Goal: Check status: Check status

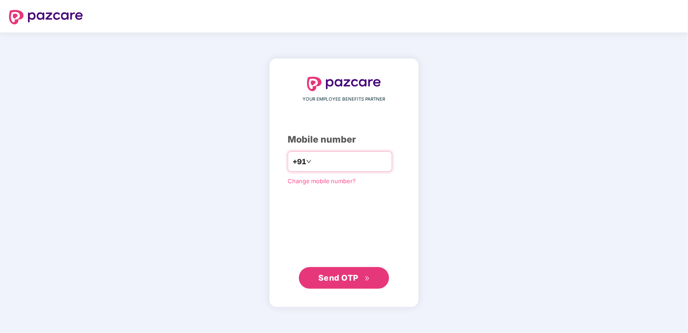
click at [313, 161] on input "**********" at bounding box center [350, 161] width 74 height 14
type input "**********"
click at [344, 286] on button "Send OTP" at bounding box center [344, 277] width 90 height 22
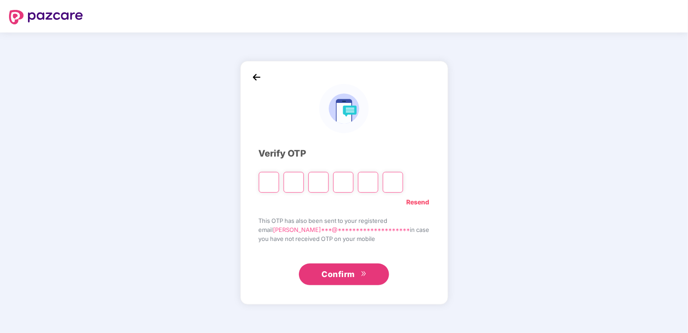
type input "*"
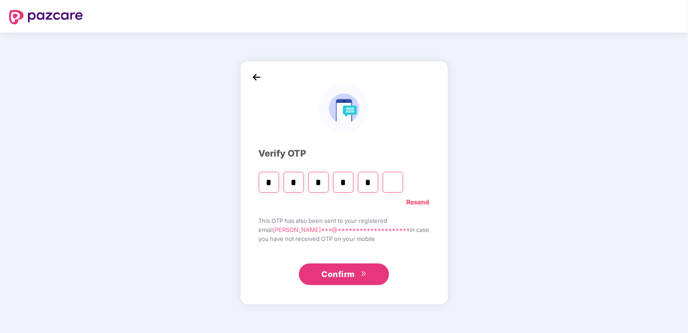
type input "*"
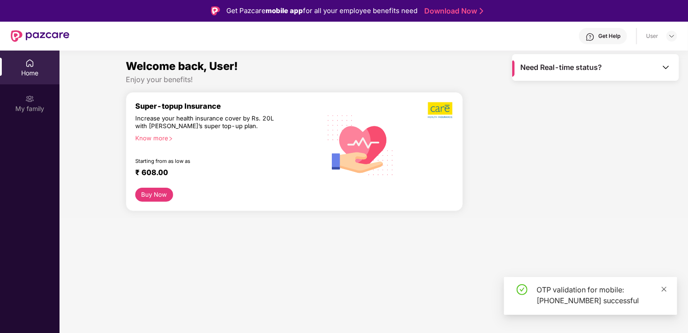
click at [662, 288] on icon "close" at bounding box center [664, 289] width 6 height 6
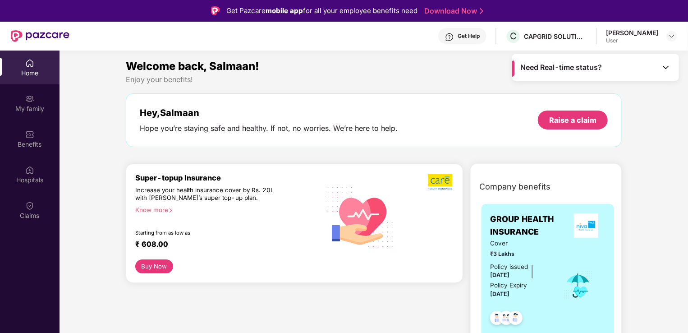
click at [668, 61] on div "Need Real-time status?" at bounding box center [595, 67] width 167 height 27
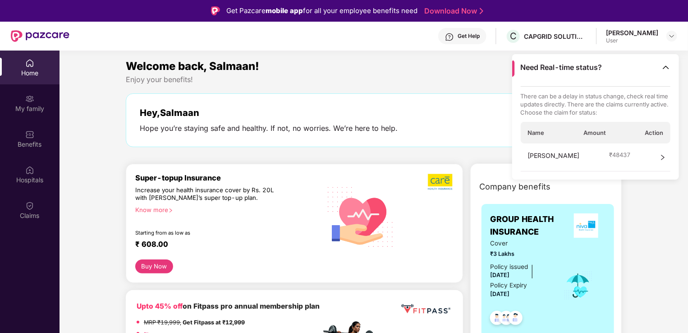
click at [660, 154] on icon "right" at bounding box center [662, 157] width 6 height 6
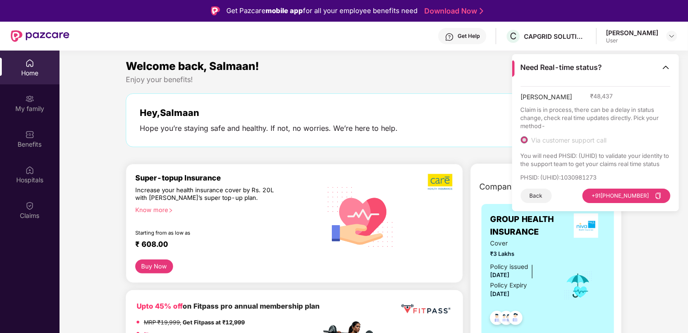
click at [361, 75] on div "Enjoy your benefits!" at bounding box center [374, 79] width 496 height 9
click at [668, 67] on img at bounding box center [665, 67] width 9 height 9
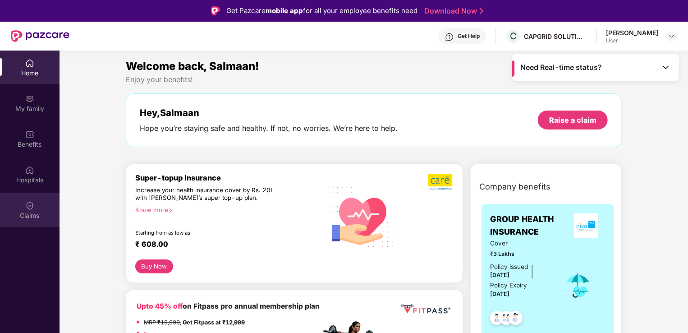
click at [25, 208] on img at bounding box center [29, 205] width 9 height 9
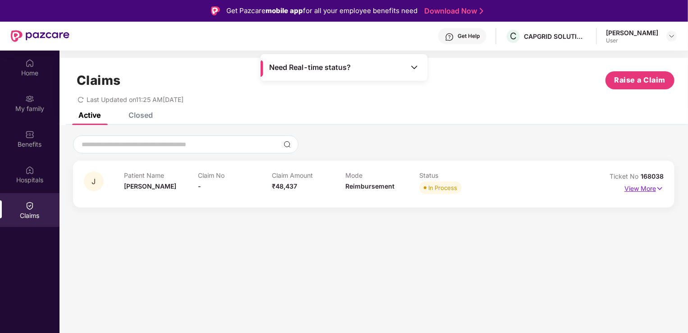
click at [646, 192] on p "View More" at bounding box center [643, 187] width 39 height 12
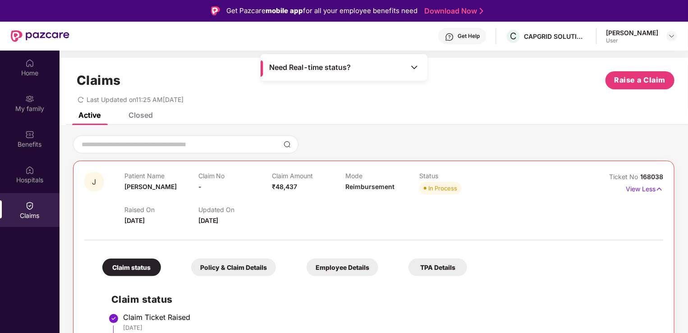
click at [235, 60] on div "Claims Raise a Claim Last Updated on 11:25 AM[DATE]" at bounding box center [374, 85] width 628 height 55
click at [414, 69] on img at bounding box center [414, 67] width 9 height 9
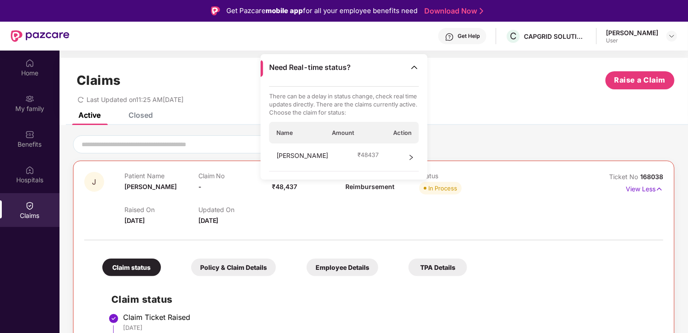
click at [492, 109] on div "Claims Raise a Claim Last Updated on 11:25 AM[DATE]" at bounding box center [374, 85] width 628 height 55
click at [231, 69] on div "Claims Raise a Claim Last Updated on 11:25 AM[DATE]" at bounding box center [374, 85] width 628 height 55
click at [415, 68] on img at bounding box center [414, 67] width 9 height 9
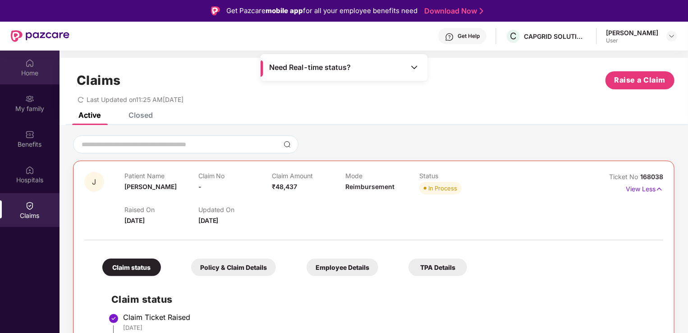
click at [39, 64] on div "Home" at bounding box center [30, 67] width 60 height 34
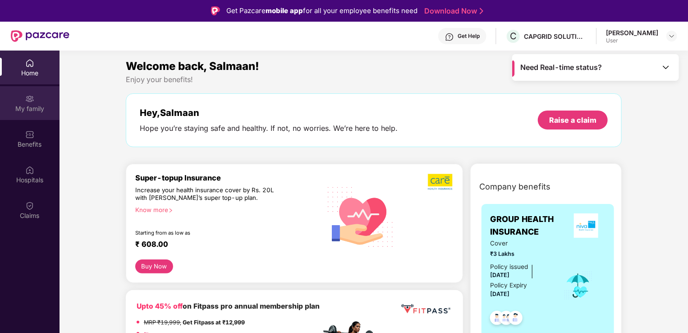
click at [34, 100] on img at bounding box center [29, 98] width 9 height 9
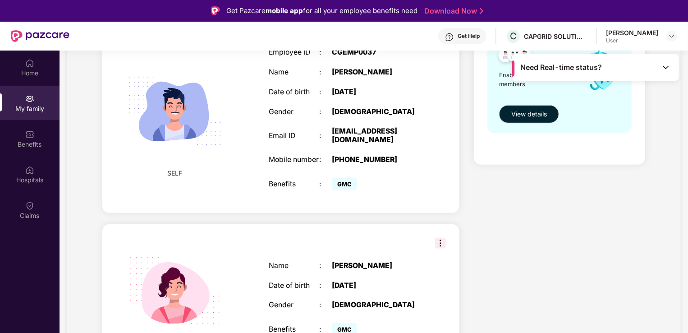
scroll to position [207, 0]
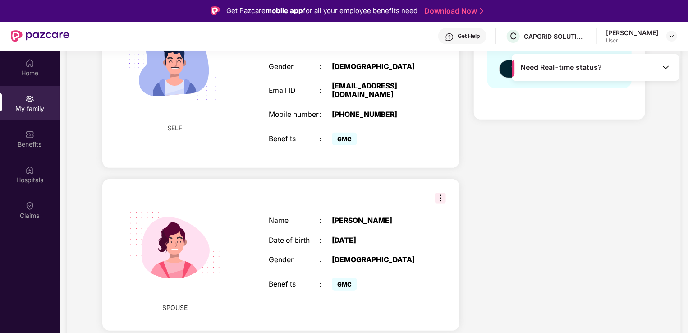
click at [666, 69] on img at bounding box center [665, 67] width 9 height 9
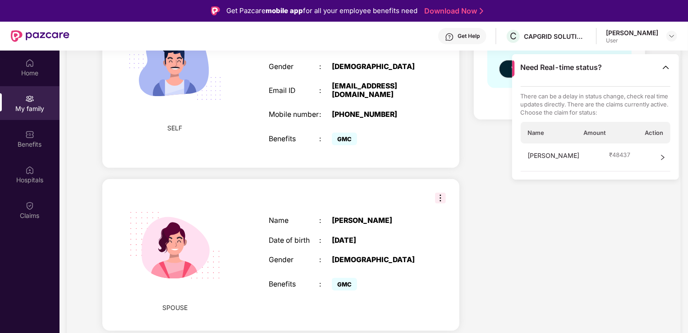
click at [666, 69] on img at bounding box center [665, 67] width 9 height 9
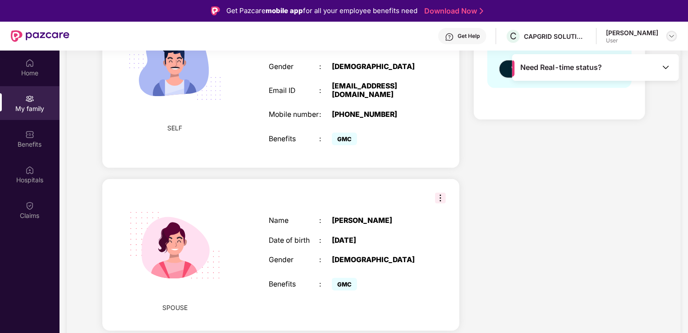
click at [672, 38] on img at bounding box center [671, 35] width 7 height 7
click at [543, 204] on div "Health Cover cover ₹3 Lakhs Policy issued [DATE] Policy Expiry [DATE] Enabled f…" at bounding box center [560, 201] width 186 height 604
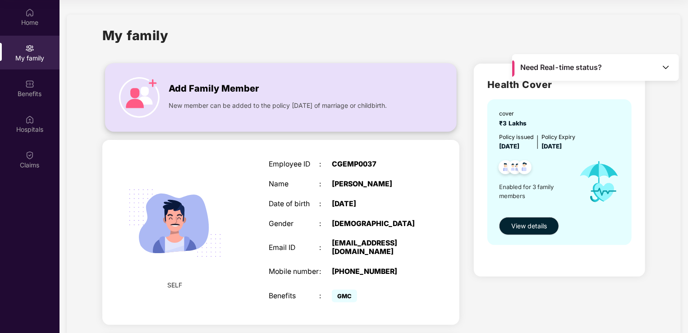
scroll to position [0, 0]
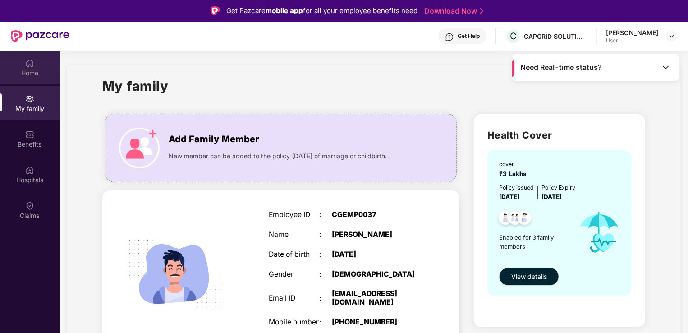
click at [29, 66] on img at bounding box center [29, 63] width 9 height 9
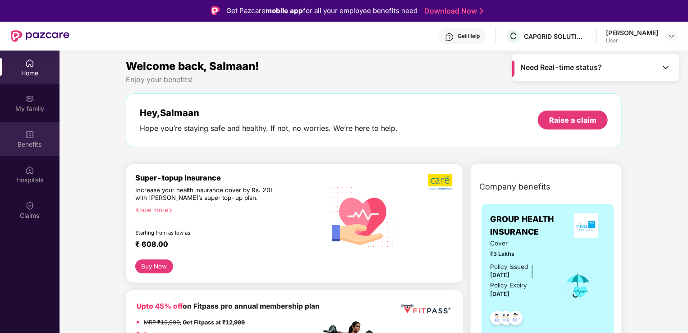
click at [37, 137] on div "Benefits" at bounding box center [30, 139] width 60 height 34
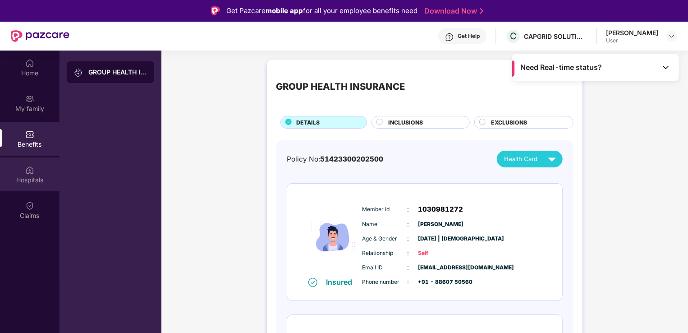
click at [22, 165] on div "Hospitals" at bounding box center [30, 174] width 60 height 34
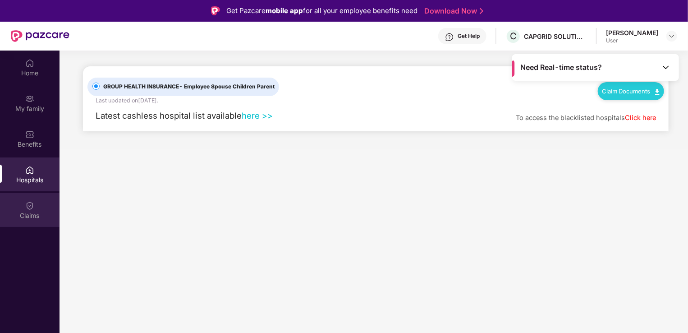
click at [25, 206] on img at bounding box center [29, 205] width 9 height 9
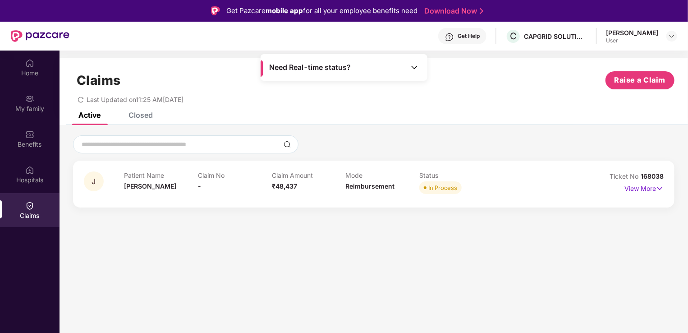
click at [144, 117] on div "Closed" at bounding box center [140, 114] width 24 height 9
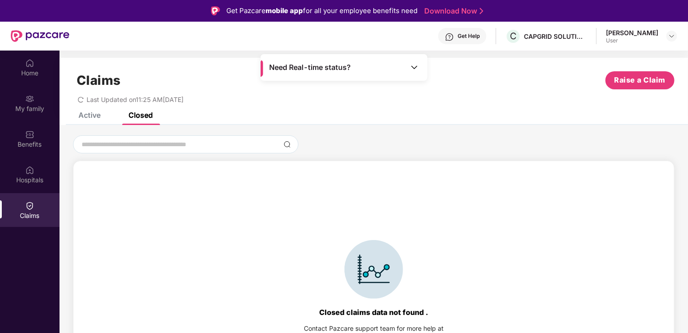
click at [82, 112] on div "Active" at bounding box center [89, 114] width 22 height 9
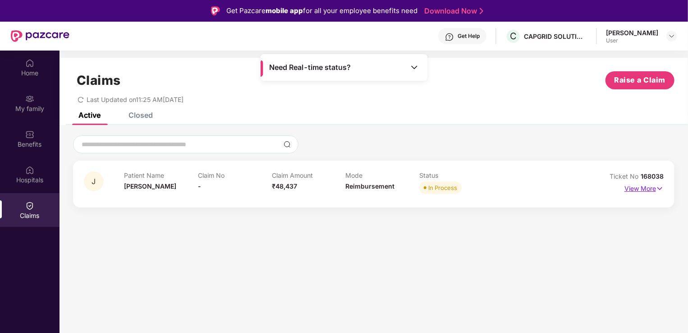
click at [645, 188] on p "View More" at bounding box center [643, 187] width 39 height 12
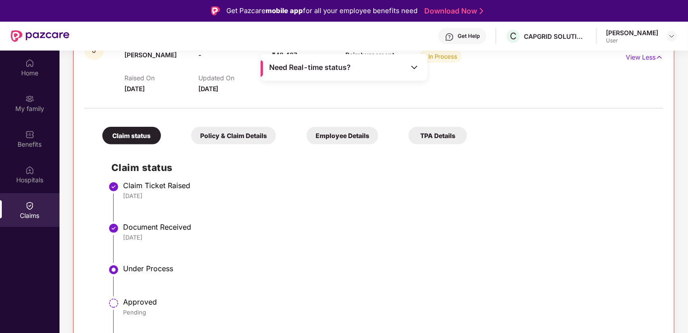
click at [238, 136] on div "Policy & Claim Details" at bounding box center [233, 136] width 85 height 18
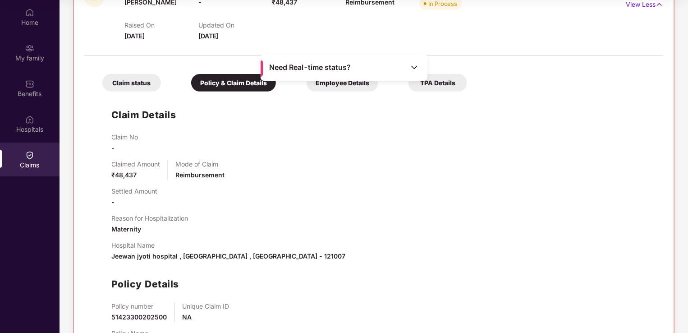
scroll to position [133, 0]
click at [435, 84] on div "TPA Details" at bounding box center [437, 83] width 59 height 18
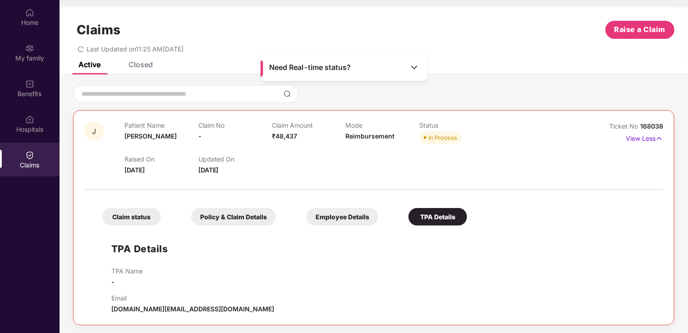
scroll to position [0, 0]
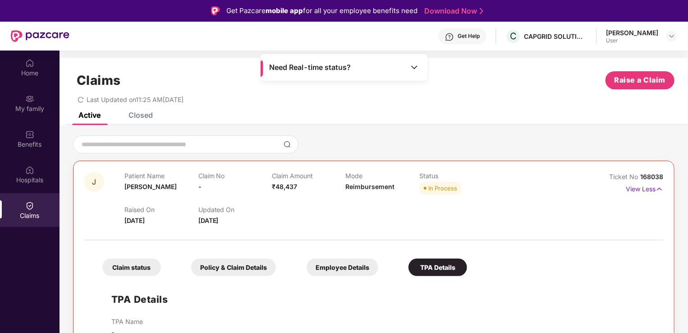
click at [477, 37] on div "Get Help" at bounding box center [469, 35] width 22 height 7
click at [559, 205] on div "Raised On [DATE] Updated On [DATE]" at bounding box center [345, 211] width 442 height 29
click at [476, 41] on div "Get Help" at bounding box center [462, 36] width 48 height 16
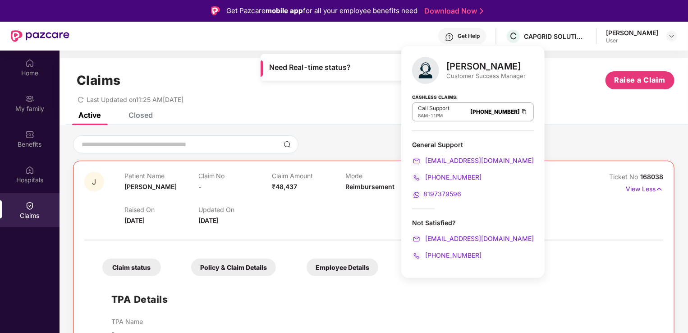
scroll to position [32, 0]
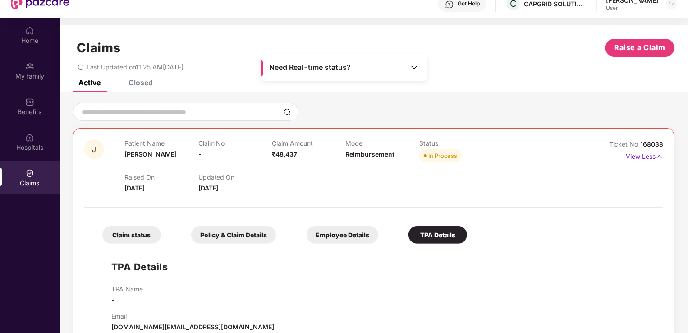
click at [345, 185] on div "Raised On [DATE] Updated On [DATE]" at bounding box center [345, 178] width 442 height 29
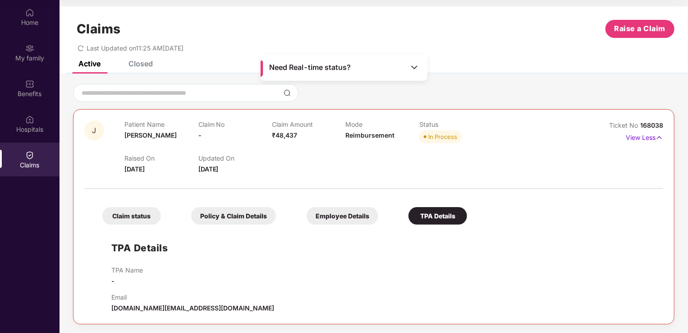
scroll to position [0, 0]
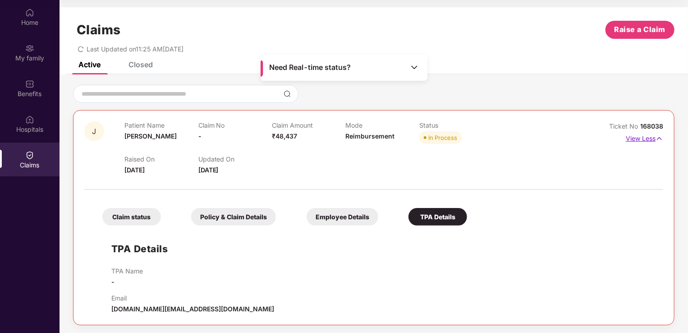
click at [640, 136] on p "View Less" at bounding box center [644, 137] width 37 height 12
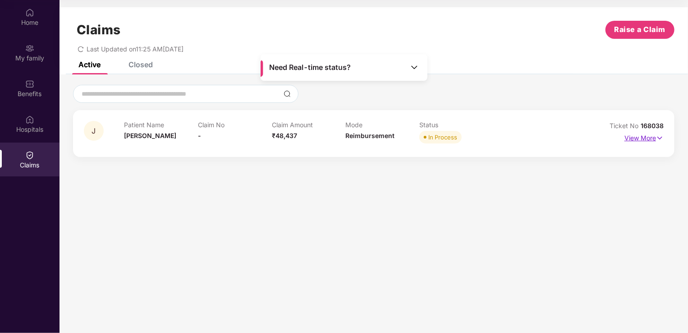
click at [640, 136] on p "View More" at bounding box center [643, 137] width 39 height 12
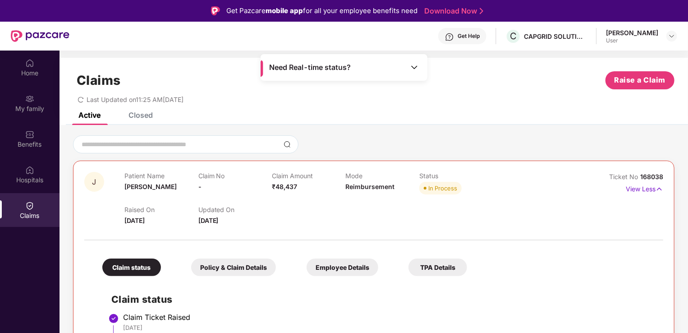
click at [29, 205] on img at bounding box center [29, 205] width 9 height 9
click at [413, 64] on img at bounding box center [414, 67] width 9 height 9
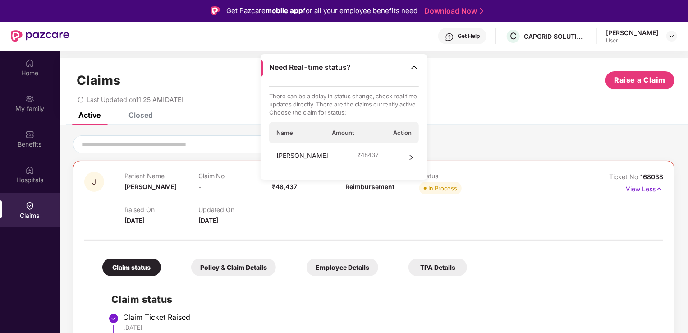
click at [409, 155] on icon "right" at bounding box center [411, 157] width 6 height 6
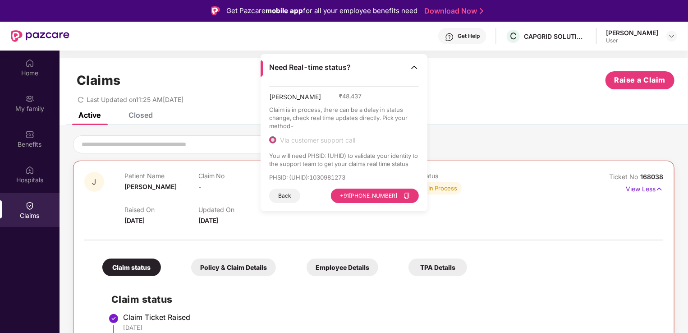
scroll to position [50, 0]
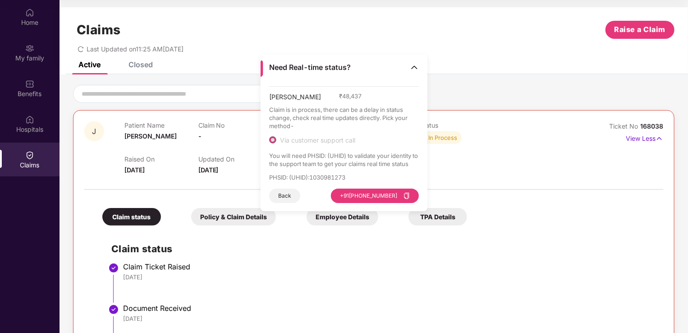
click at [464, 68] on div "Active Closed" at bounding box center [374, 68] width 628 height 13
click at [415, 65] on img at bounding box center [414, 67] width 9 height 9
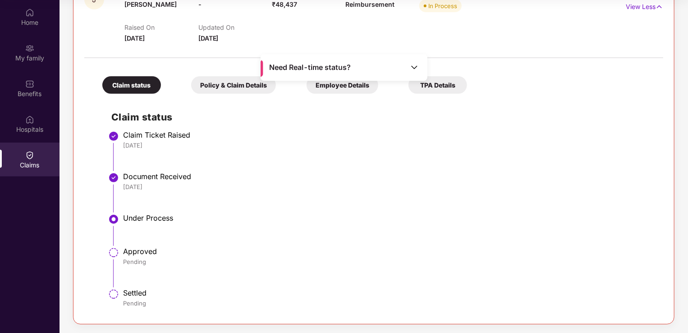
scroll to position [0, 0]
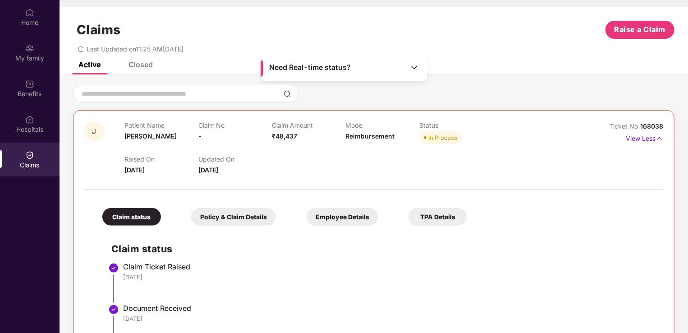
click at [473, 98] on div at bounding box center [373, 94] width 601 height 18
